Goal: Transaction & Acquisition: Subscribe to service/newsletter

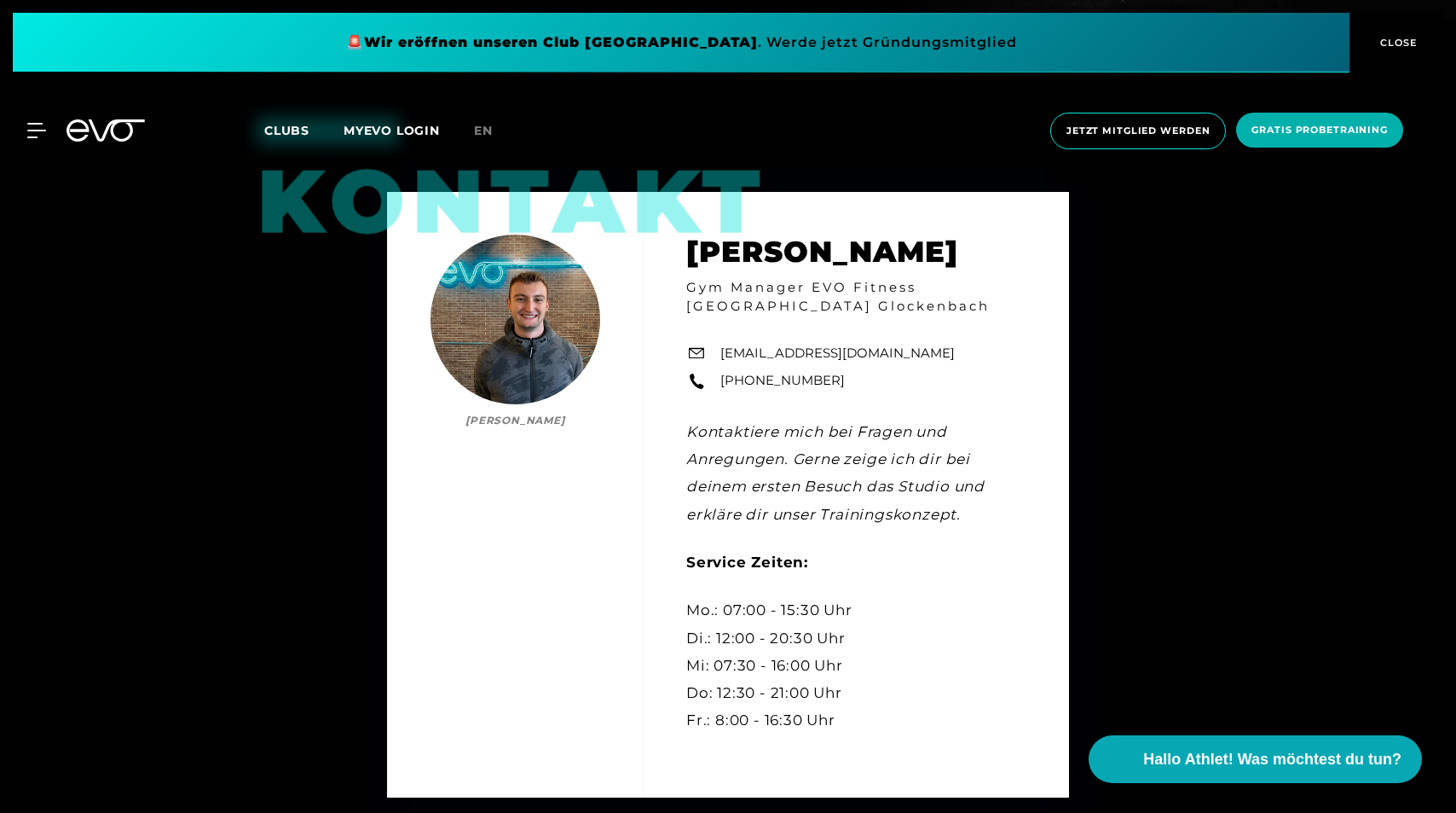
scroll to position [4694, 0]
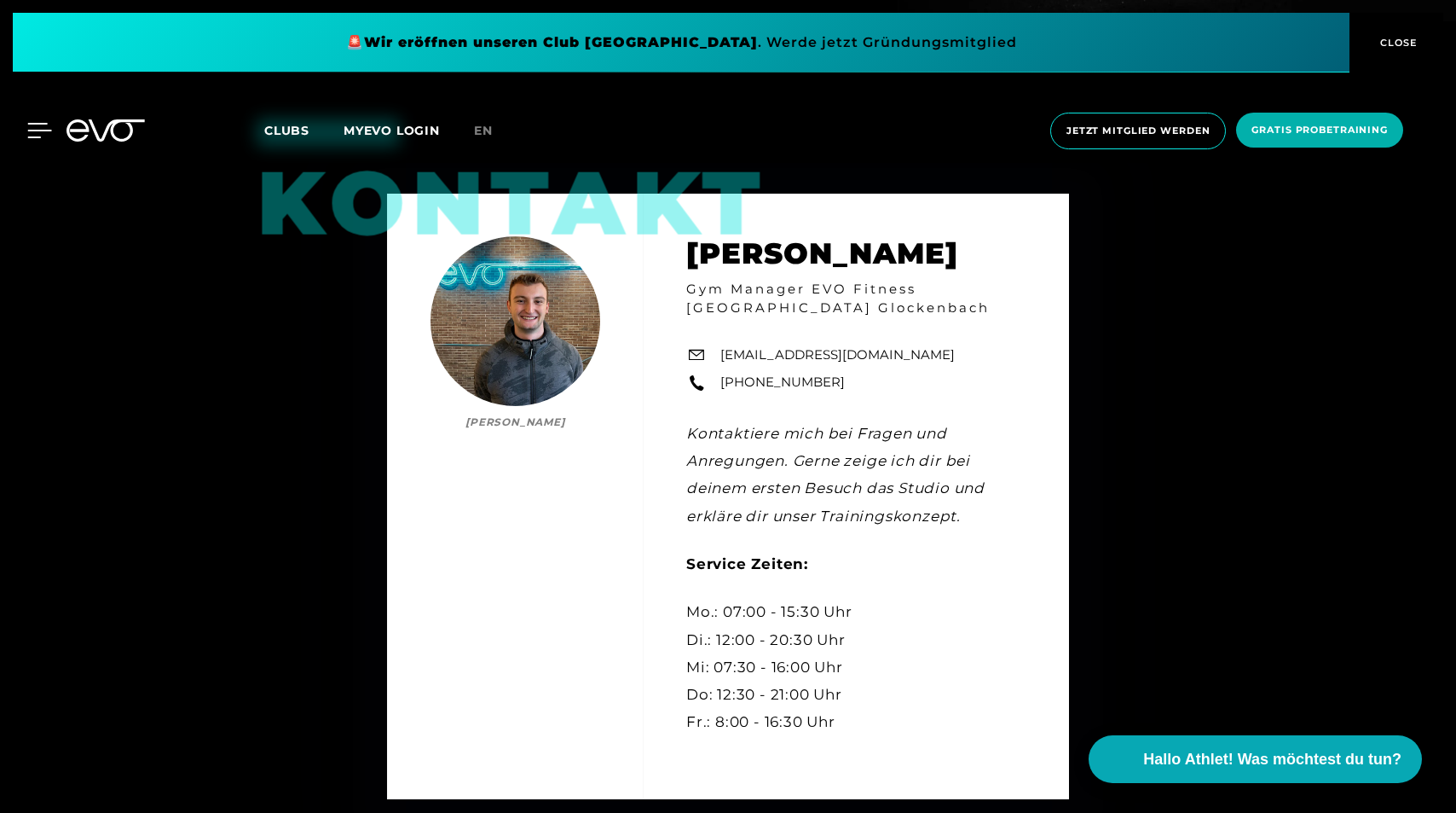
click at [37, 131] on icon at bounding box center [40, 130] width 24 height 14
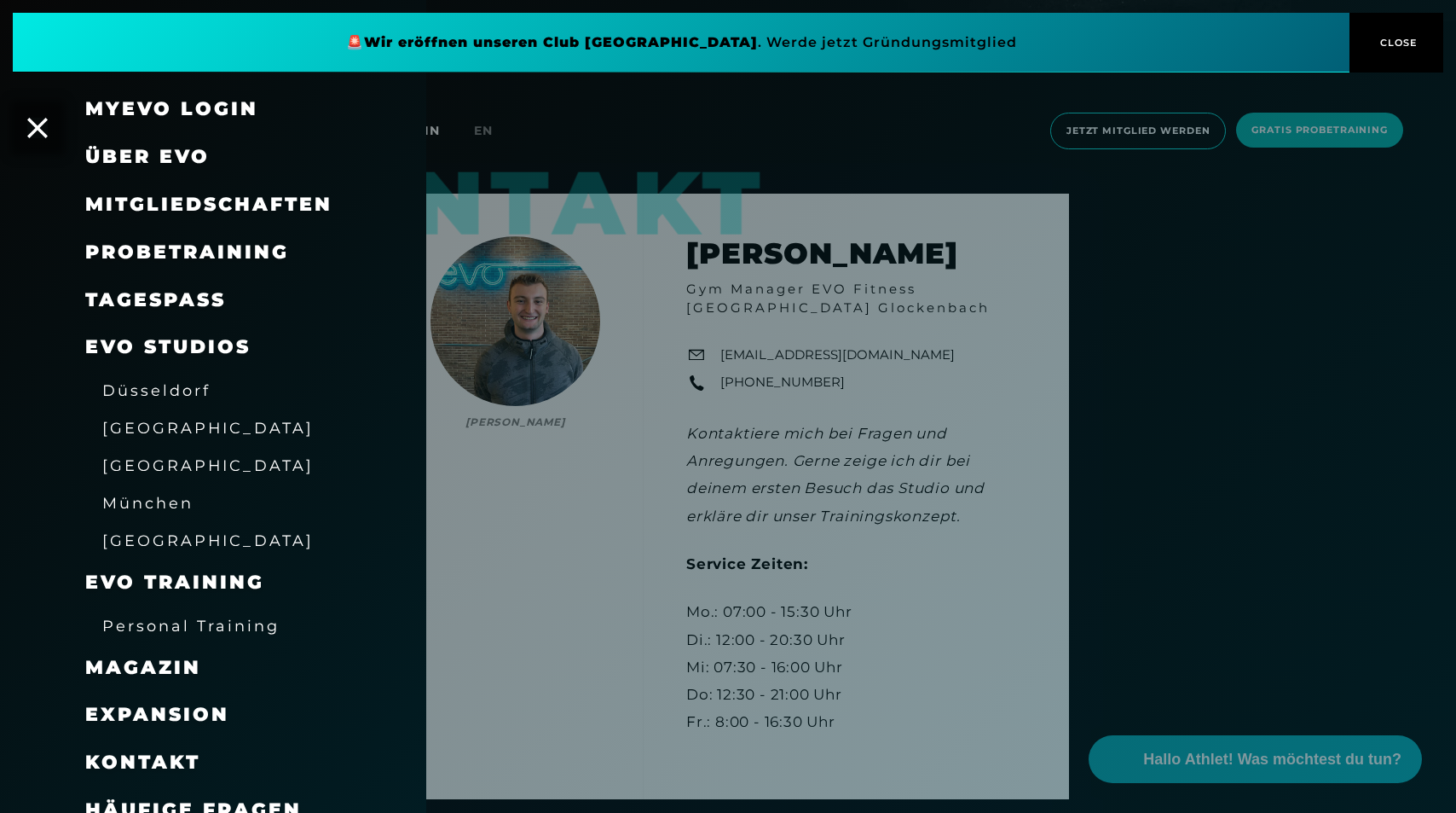
click at [148, 201] on span "Mitgliedschaften" at bounding box center [209, 203] width 247 height 23
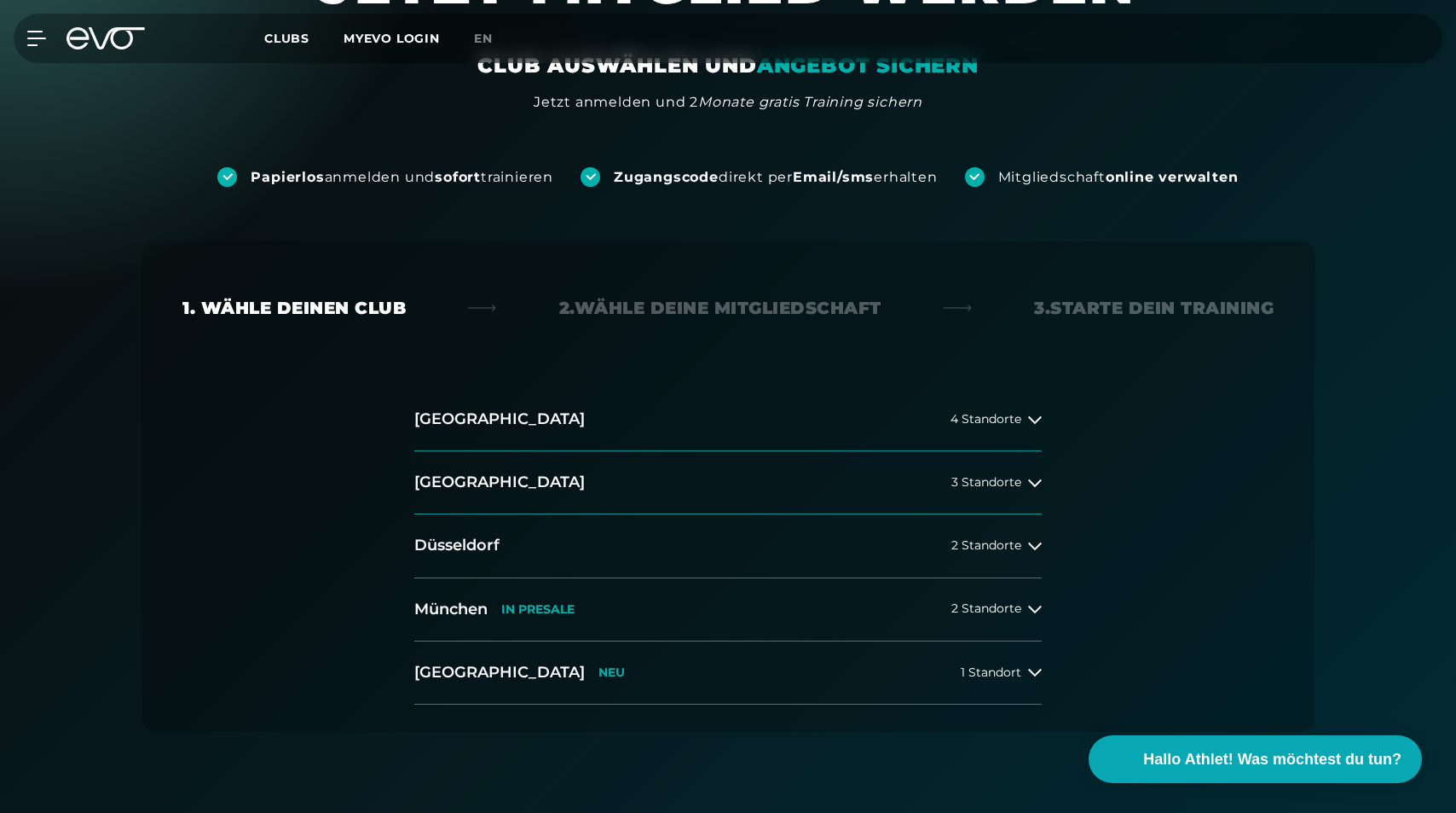
scroll to position [137, 0]
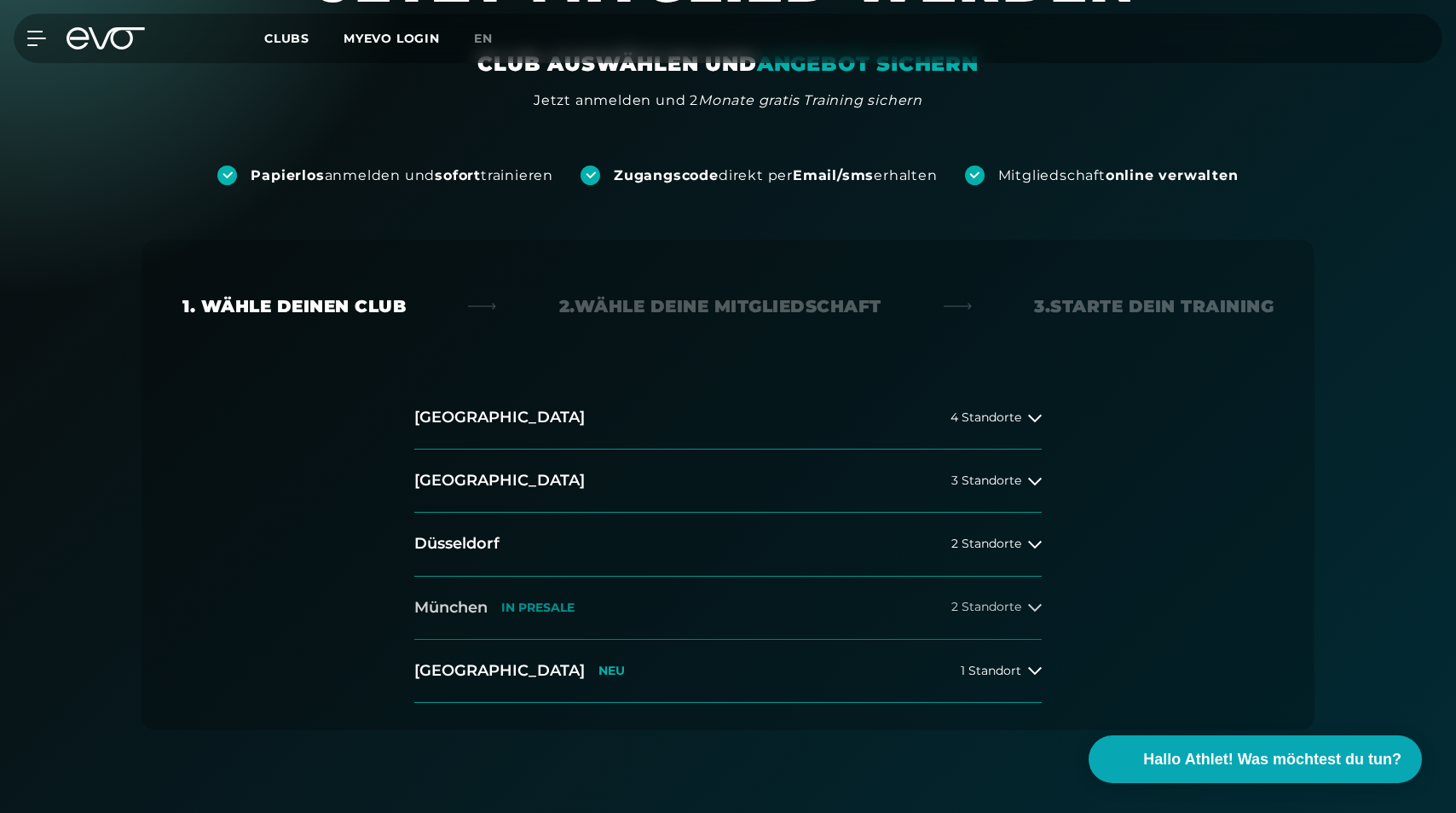
click at [1032, 606] on icon at bounding box center [1035, 608] width 14 height 7
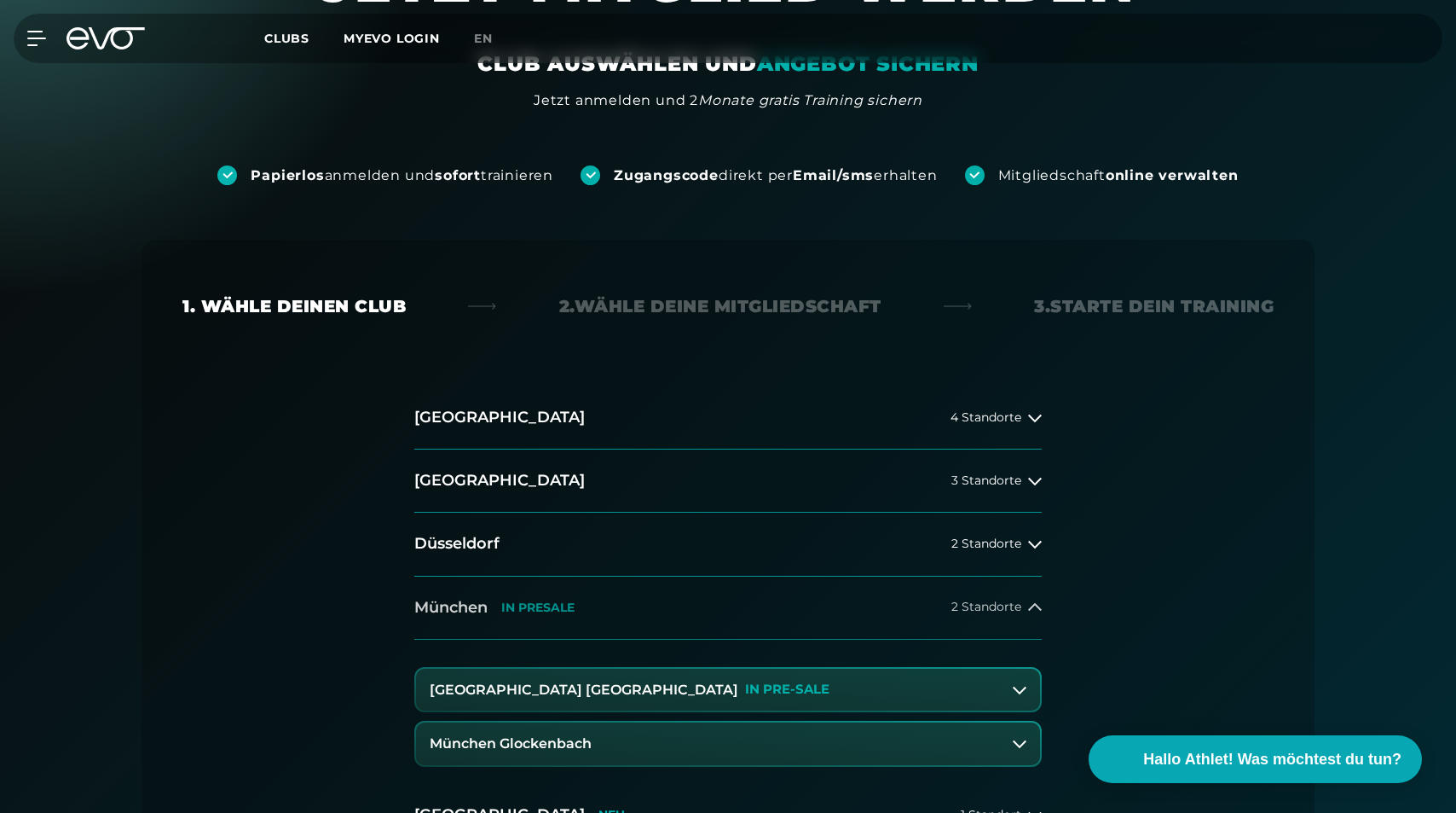
scroll to position [176, 0]
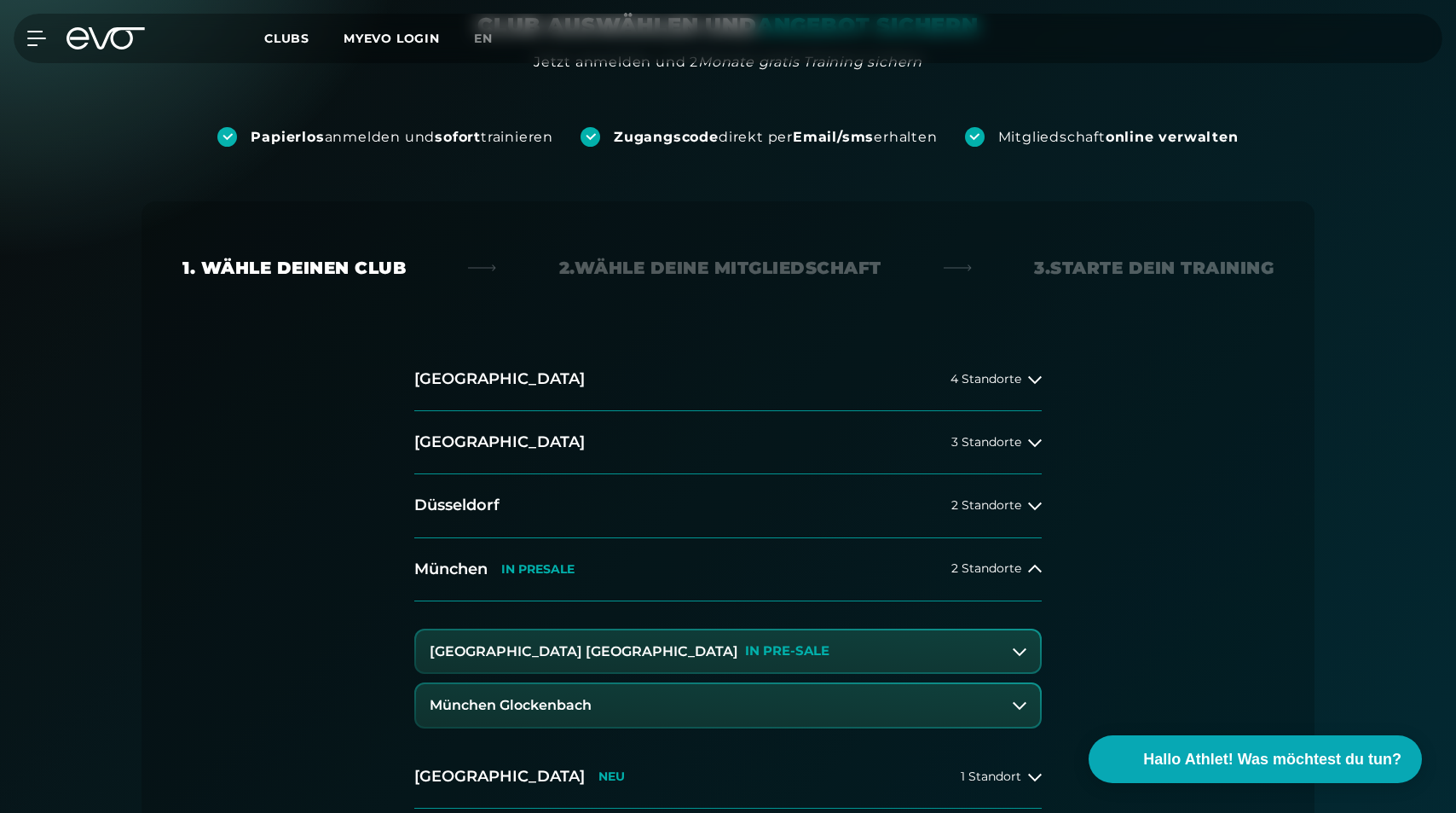
click at [1017, 703] on icon at bounding box center [1019, 705] width 14 height 14
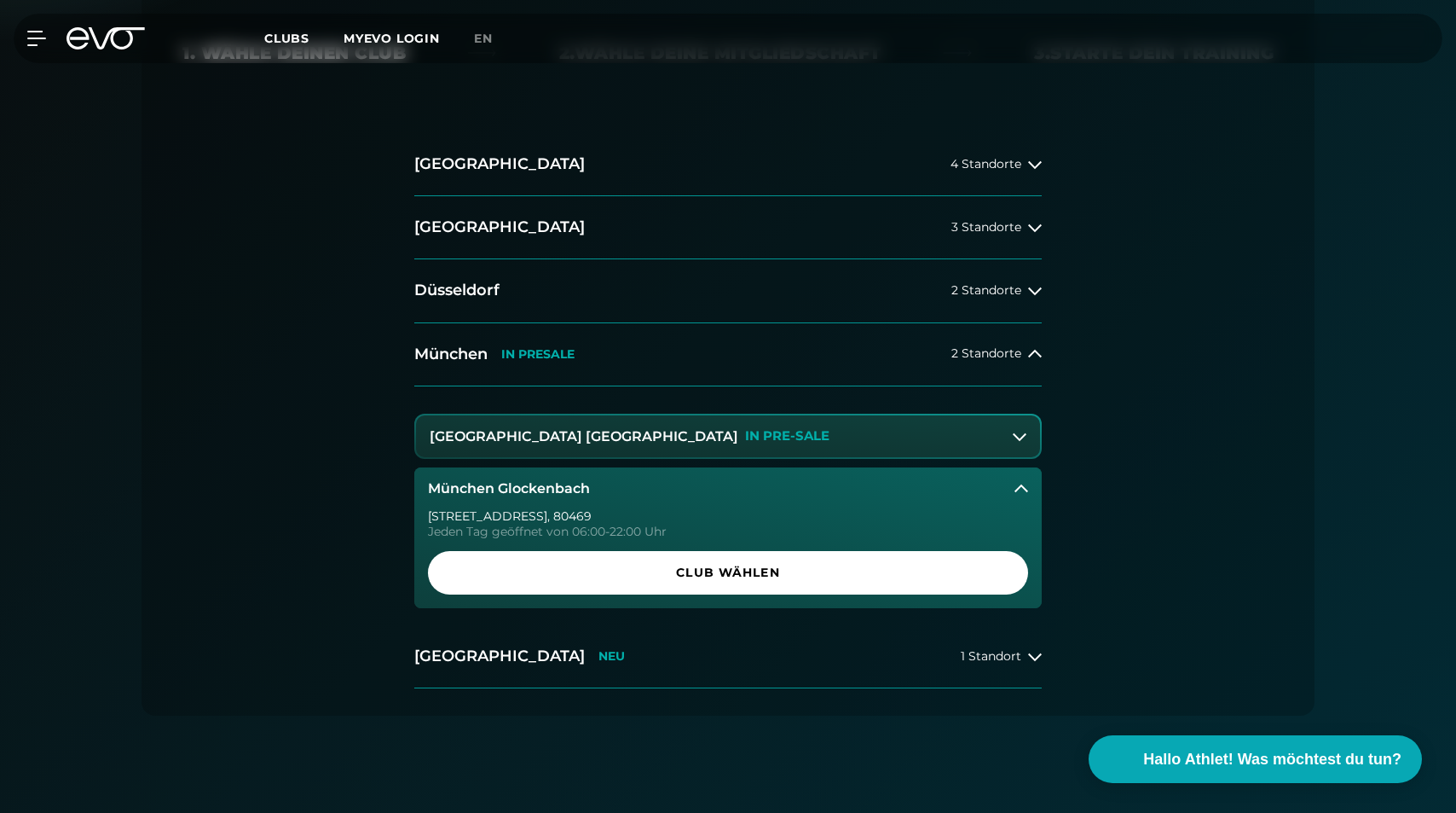
scroll to position [391, 0]
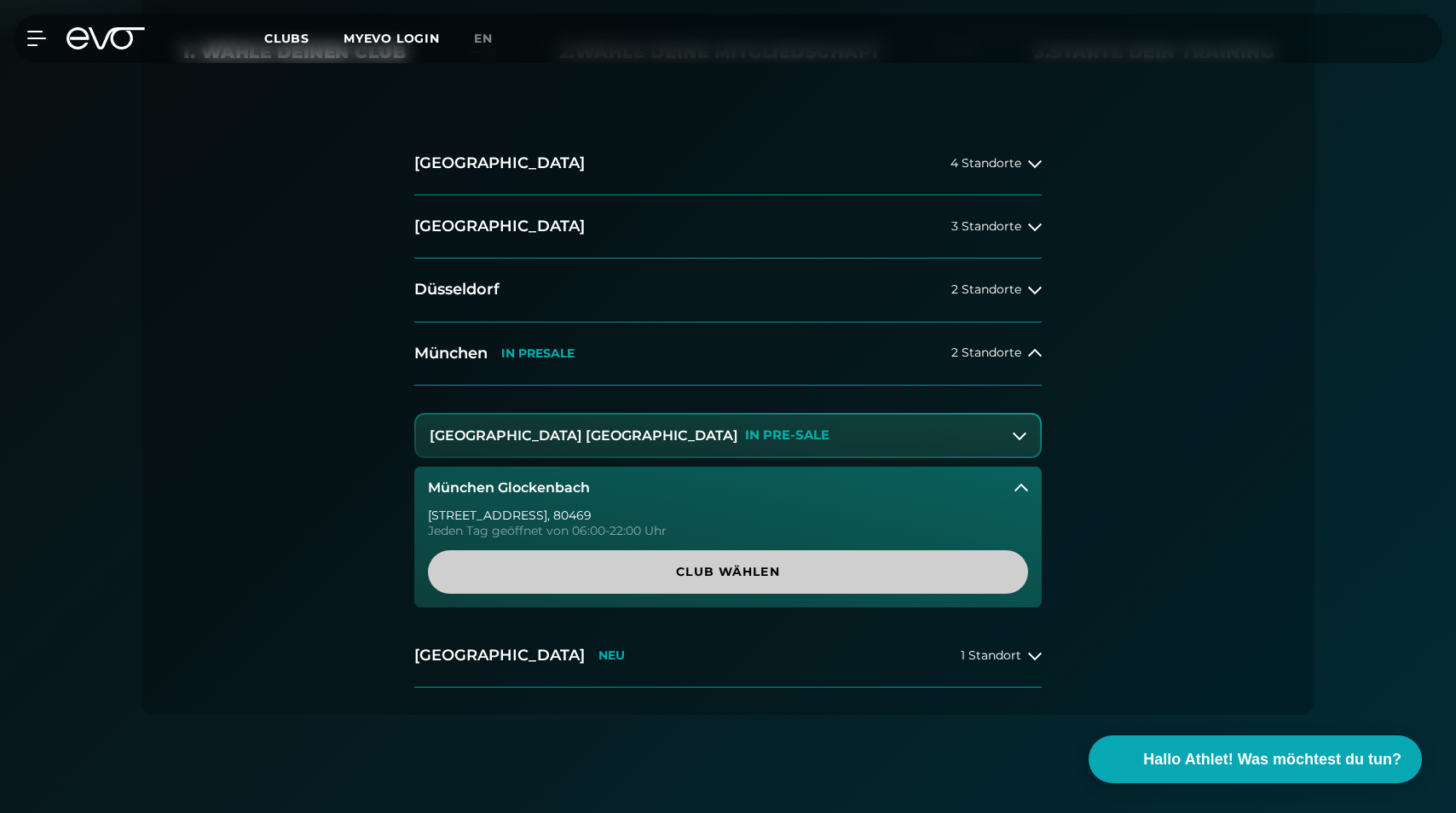
click at [747, 568] on span "Club wählen" at bounding box center [728, 572] width 519 height 18
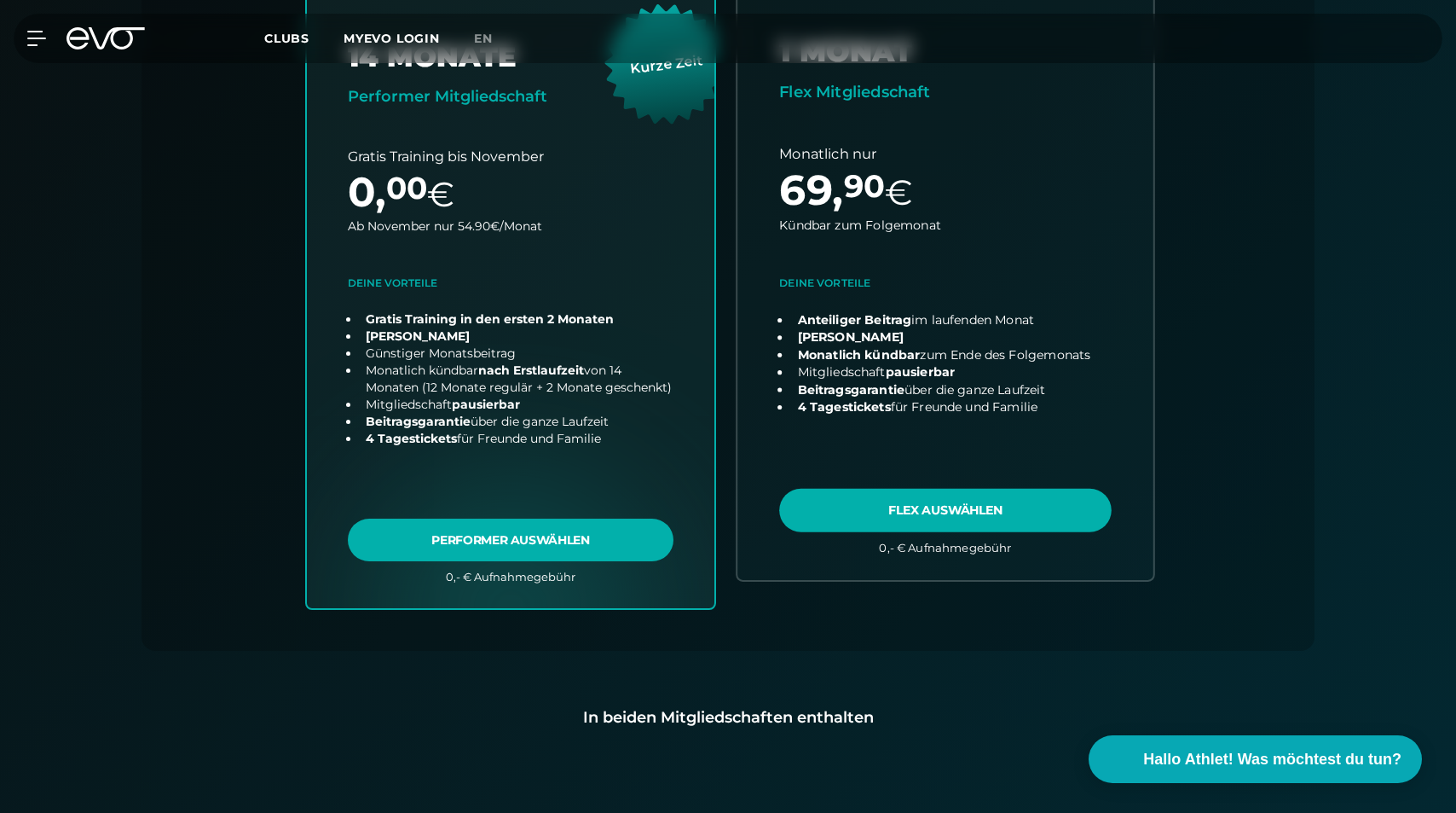
scroll to position [672, 0]
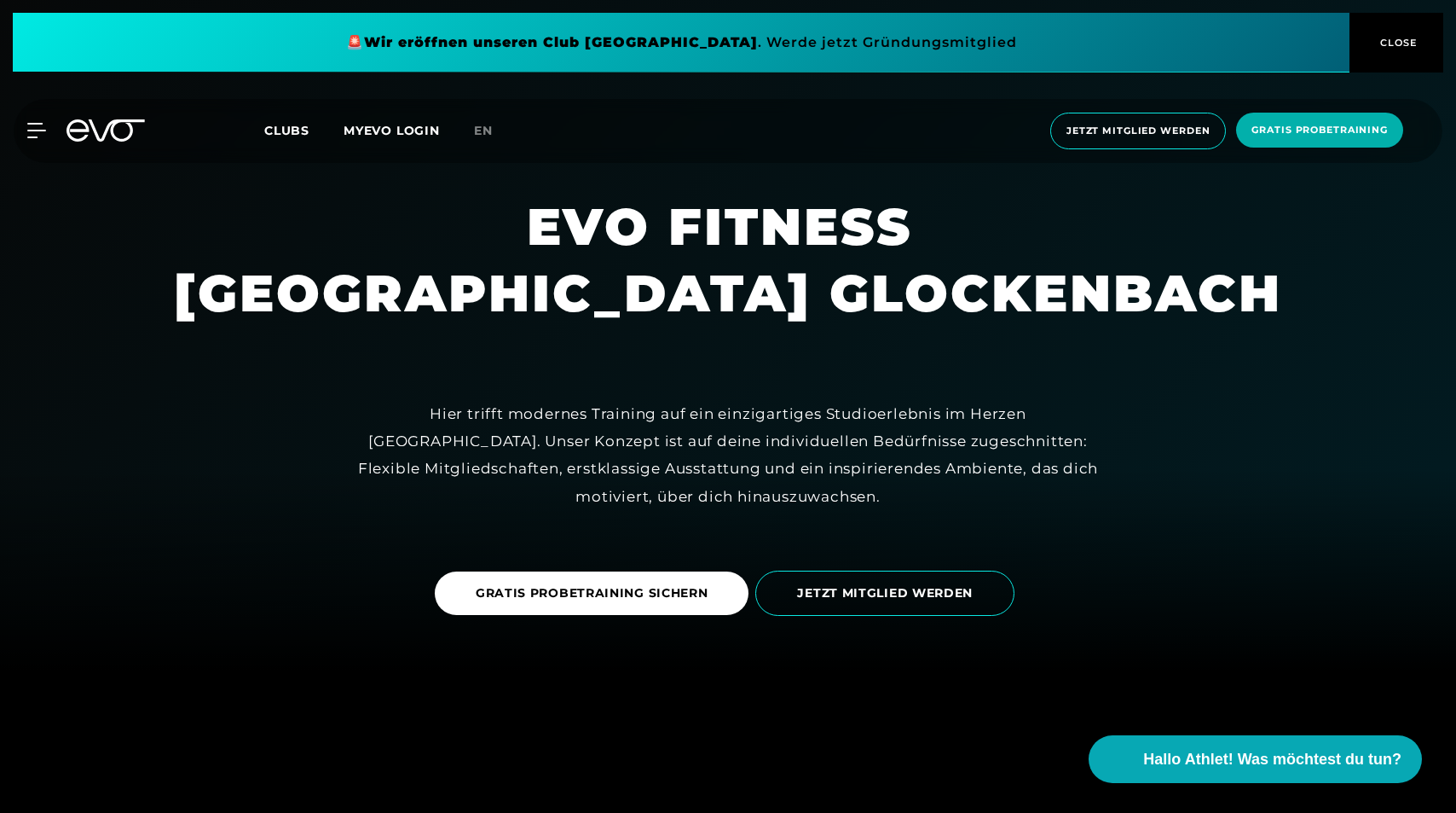
scroll to position [142, 0]
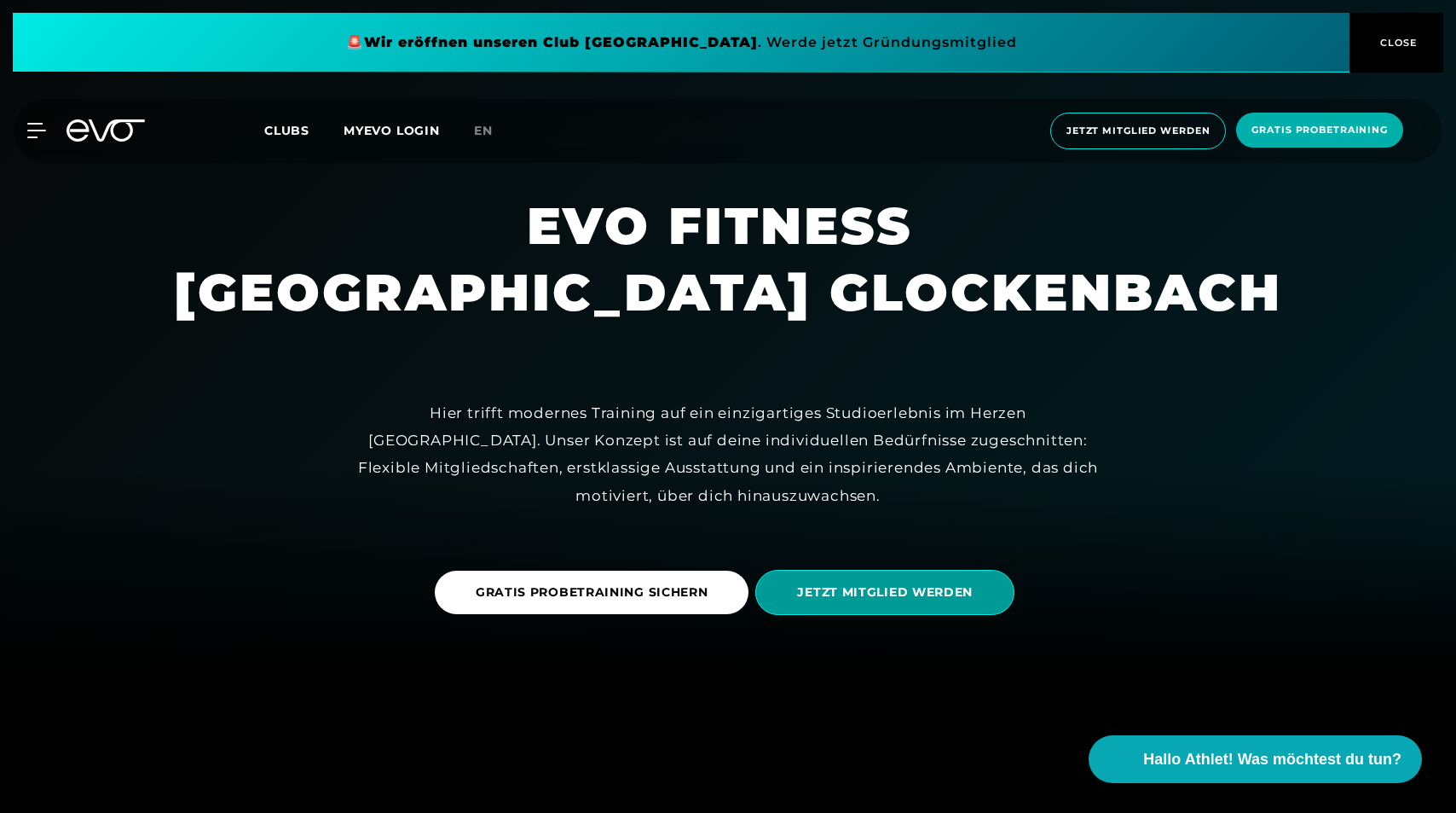
click at [876, 594] on span "JETZT MITGLIED WERDEN" at bounding box center [885, 592] width 176 height 18
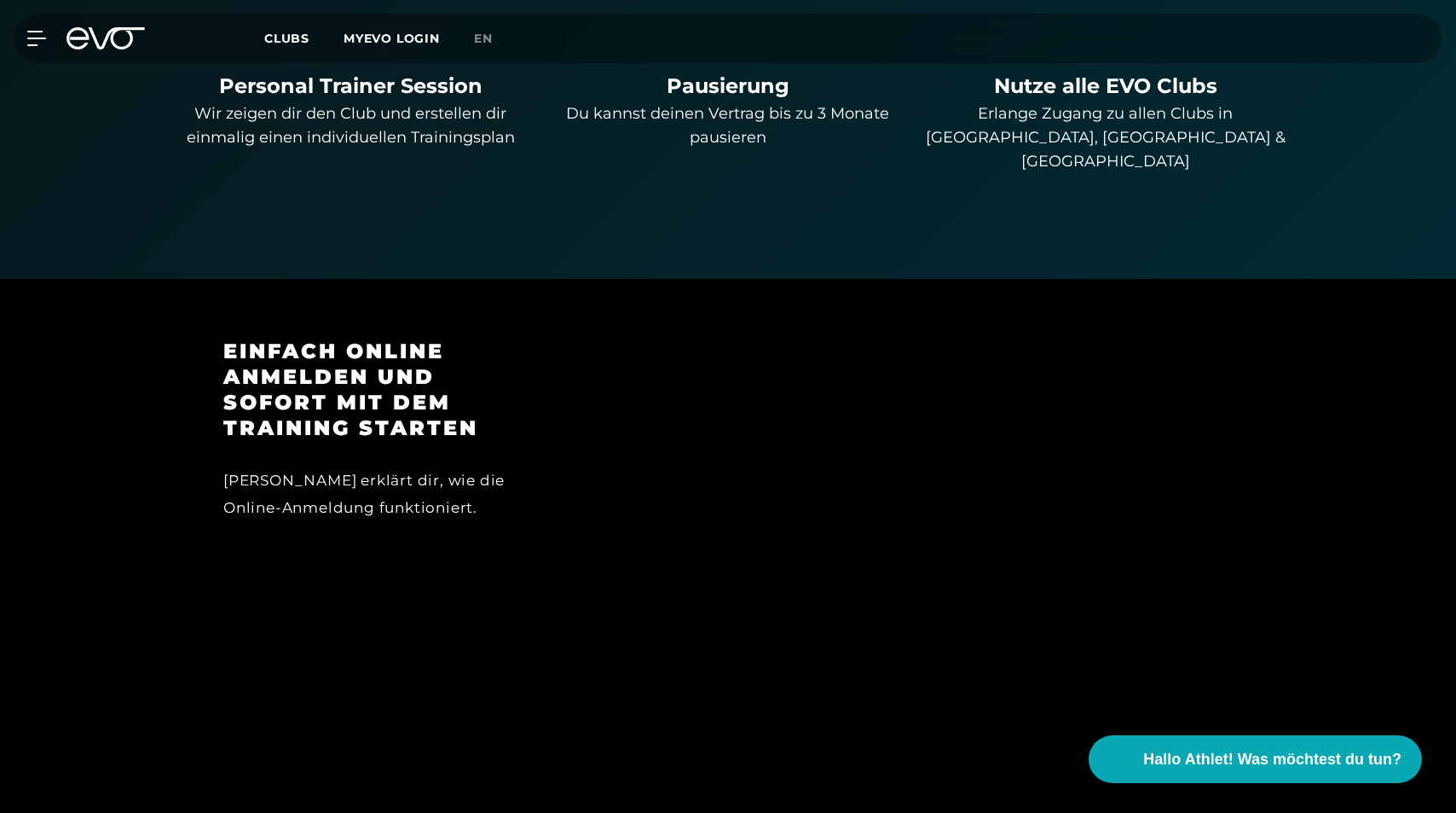
scroll to position [1443, 0]
